Goal: Task Accomplishment & Management: Manage account settings

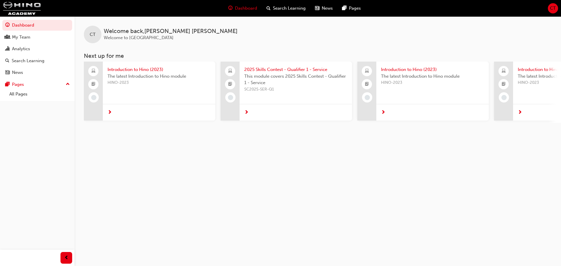
click at [550, 8] on span "CT" at bounding box center [553, 8] width 6 height 7
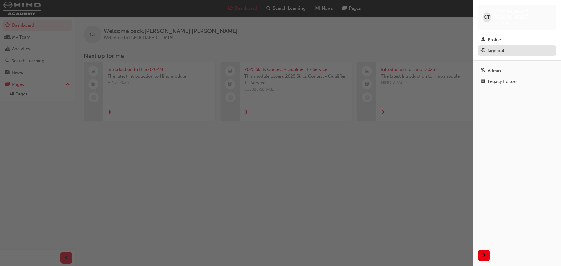
click at [504, 47] on div "Sign out" at bounding box center [496, 50] width 17 height 7
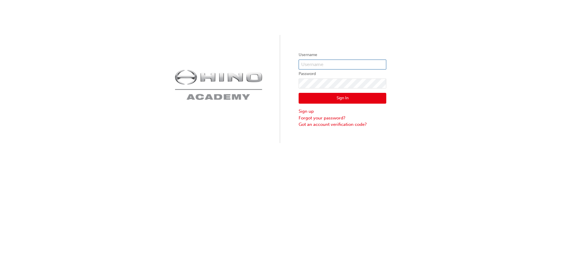
click at [342, 66] on input "text" at bounding box center [343, 65] width 88 height 10
click at [369, 33] on div "Username Password Sign In Sign up Forgot your password? Got an account verifica…" at bounding box center [280, 71] width 561 height 143
